Goal: Download file/media

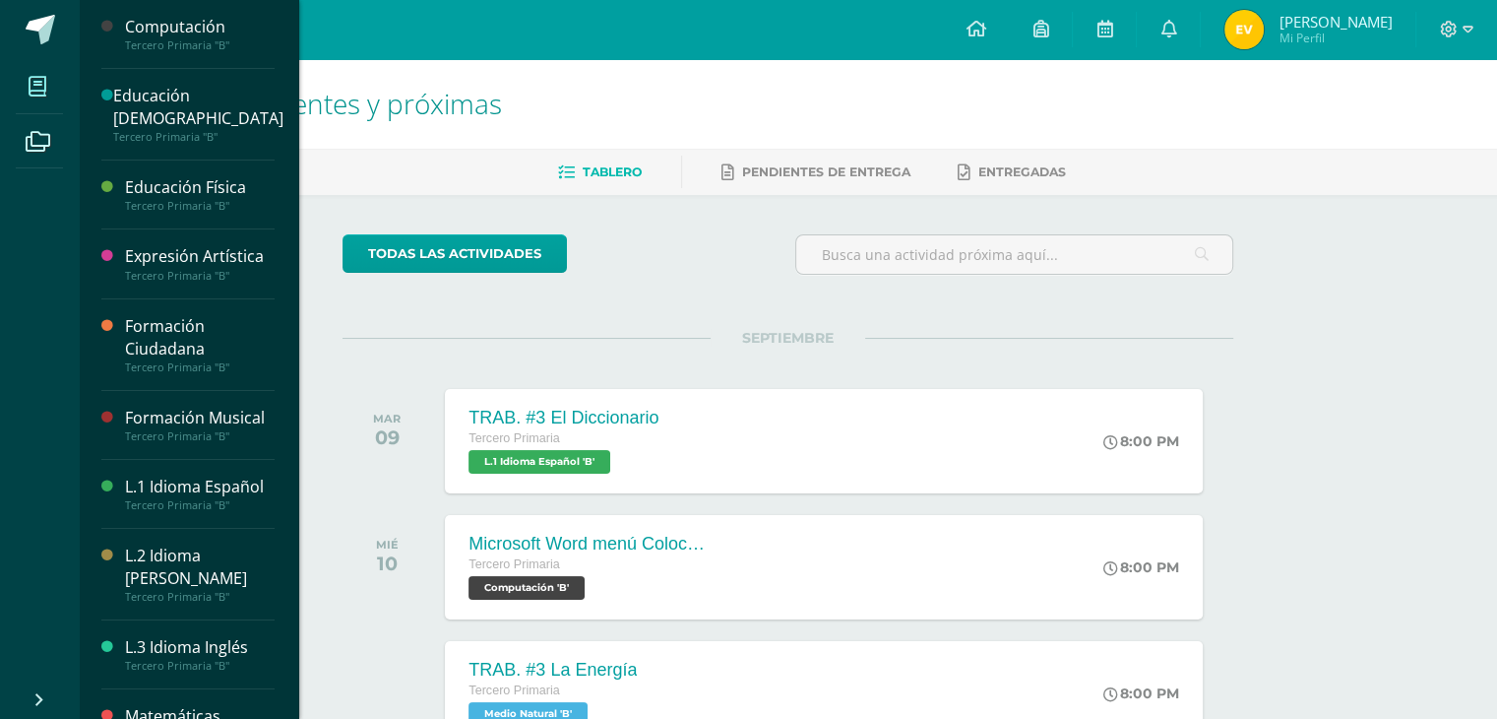
click at [23, 71] on span at bounding box center [38, 86] width 44 height 44
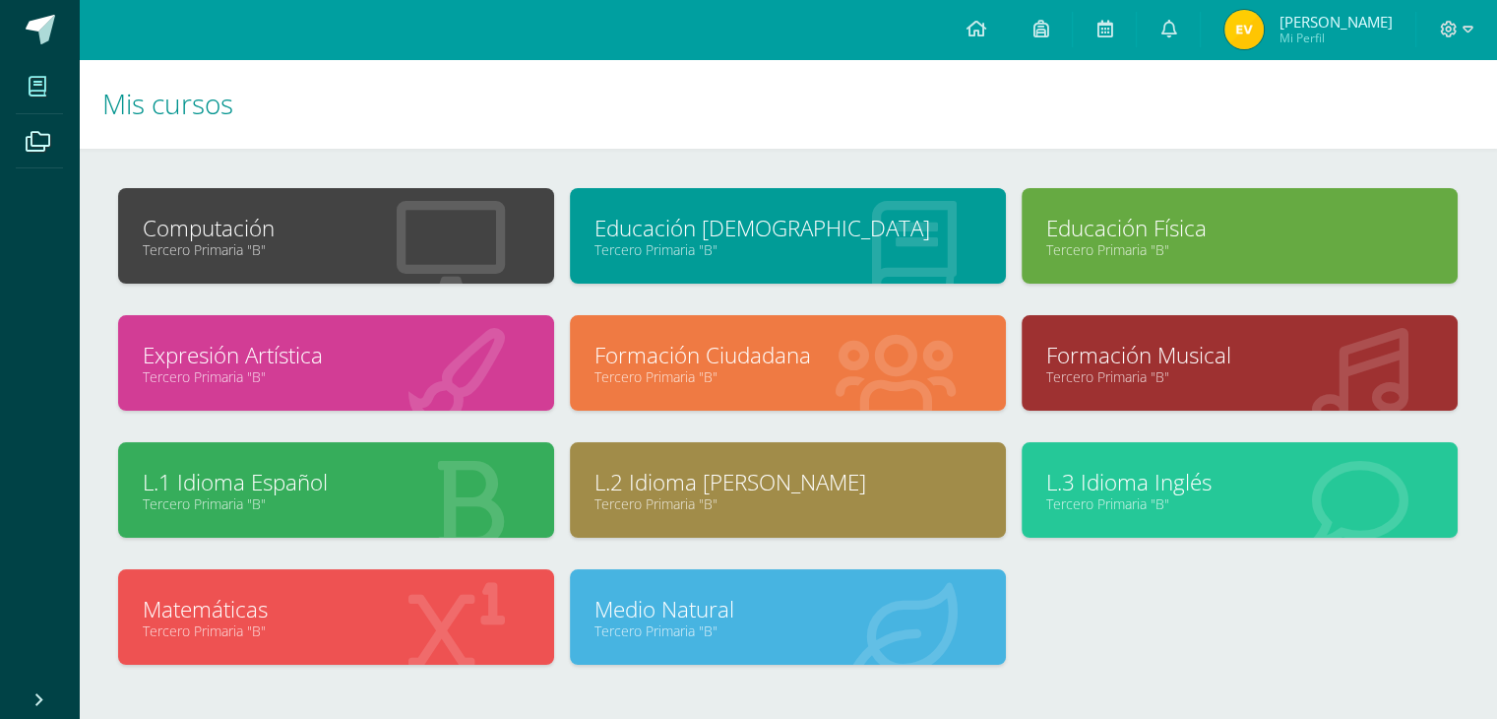
click at [669, 378] on link "Tercero Primaria "B"" at bounding box center [788, 376] width 387 height 19
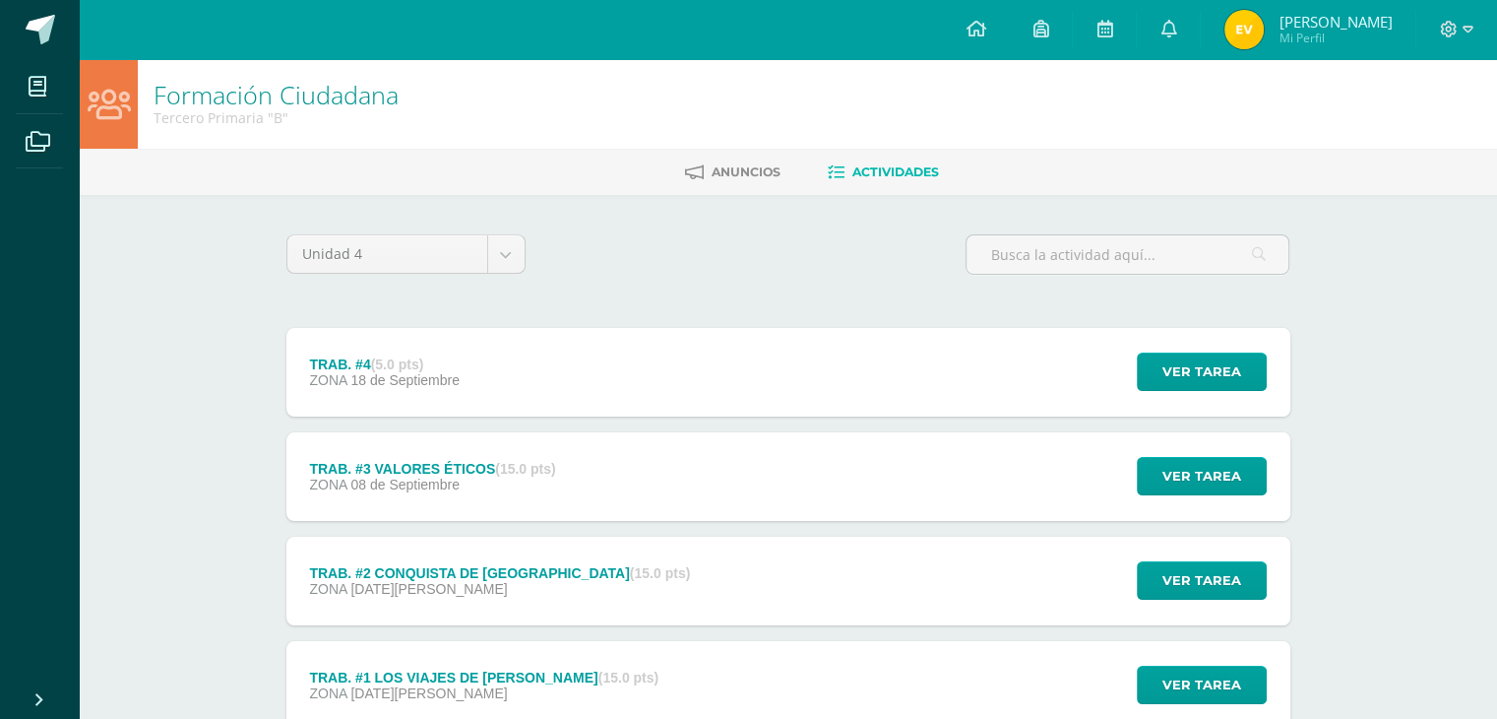
click at [718, 494] on div "TRAB. #3 VALORES ÉTICOS (15.0 pts) ZONA 08 de Septiembre Ver tarea TRAB. #3 VAL…" at bounding box center [789, 476] width 1004 height 89
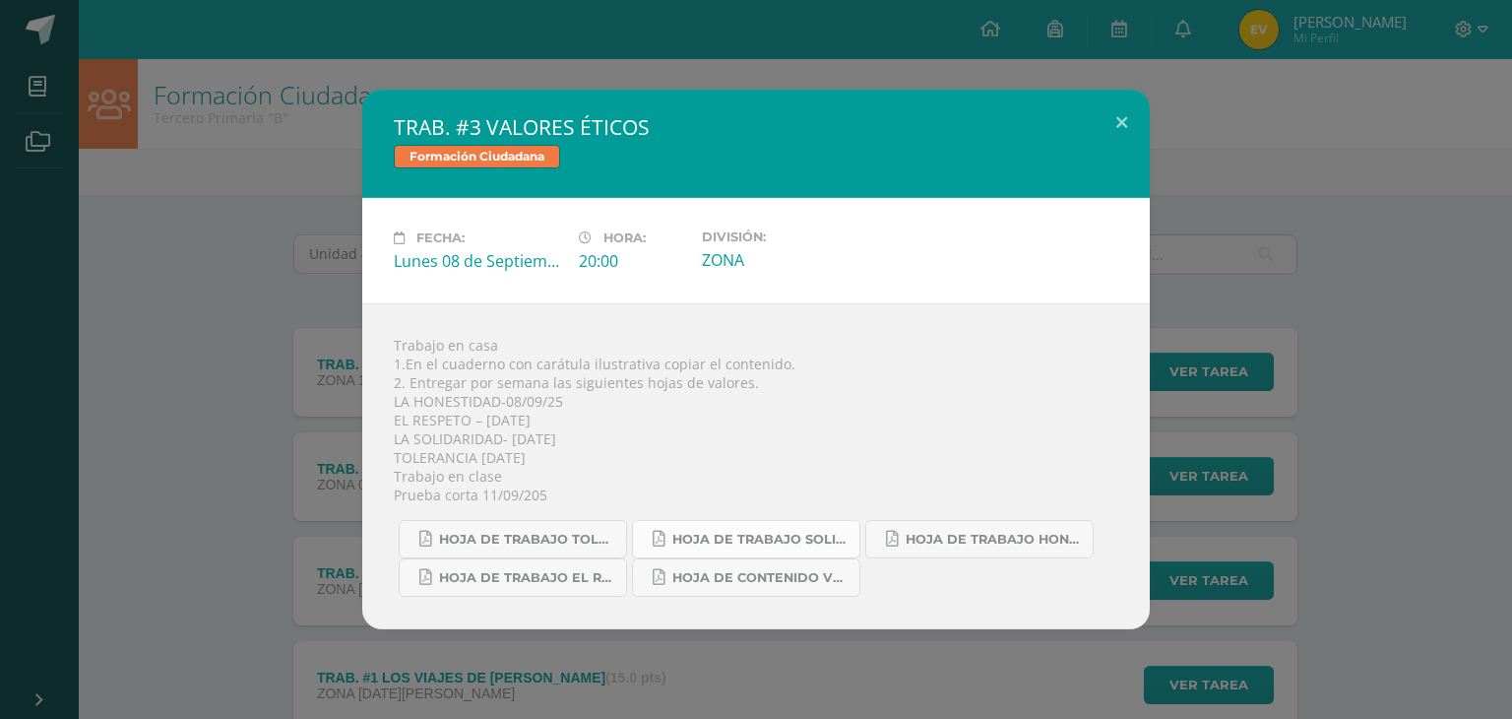
click at [784, 540] on span "HOJA DE TRABAJO SOLIDARIDAD.pdf" at bounding box center [760, 540] width 177 height 16
